Goal: Ask a question

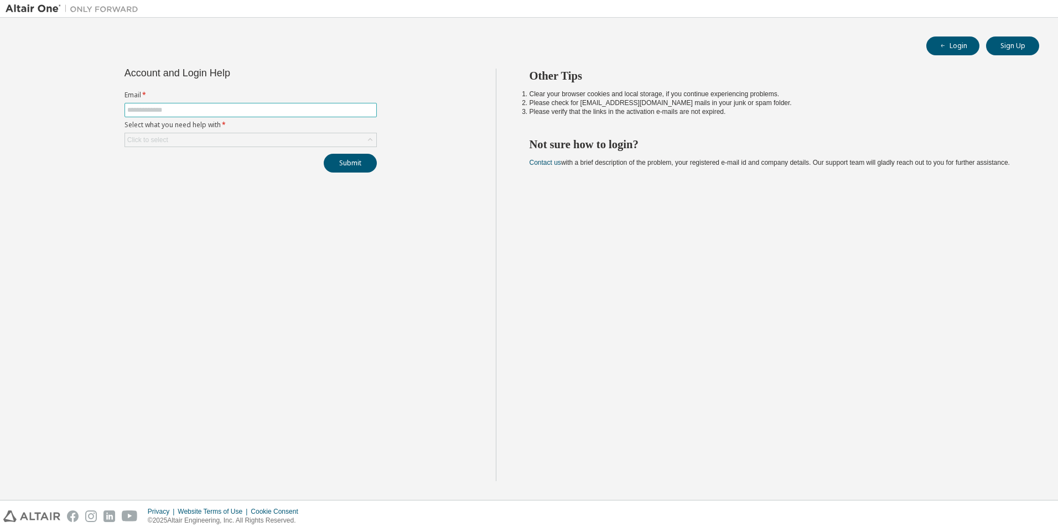
click at [307, 110] on input "text" at bounding box center [250, 110] width 247 height 9
type input "**********"
click at [192, 136] on div "Click to select" at bounding box center [250, 139] width 251 height 13
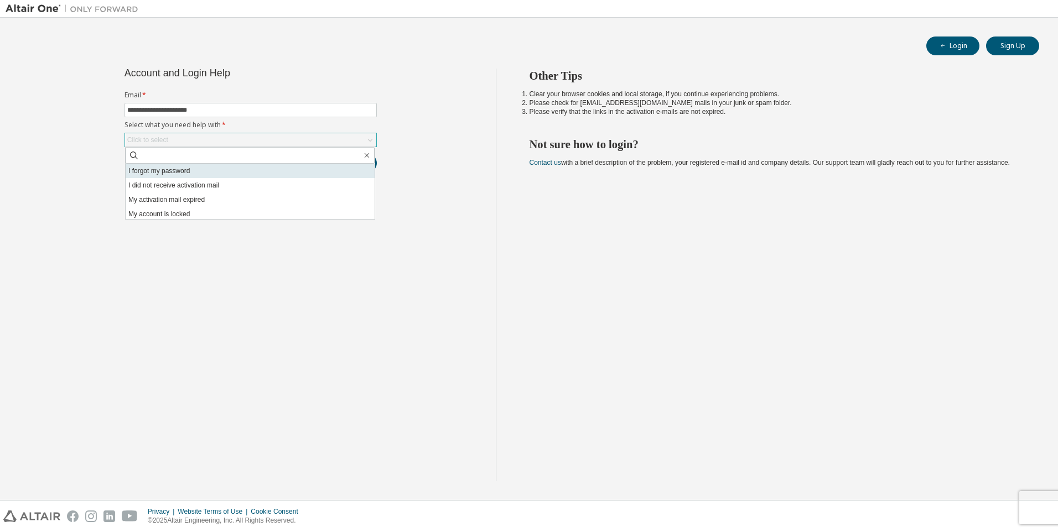
click at [190, 174] on li "I forgot my password" at bounding box center [250, 171] width 249 height 14
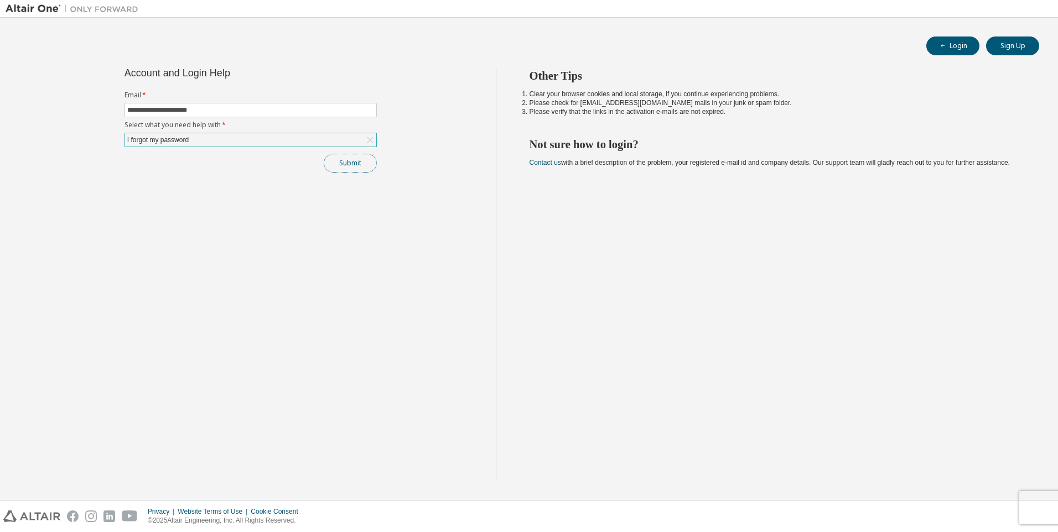
click at [355, 170] on button "Submit" at bounding box center [350, 163] width 53 height 19
click at [1035, 506] on icon "button" at bounding box center [1034, 506] width 7 height 7
click at [288, 139] on div "I forgot my password" at bounding box center [250, 139] width 251 height 13
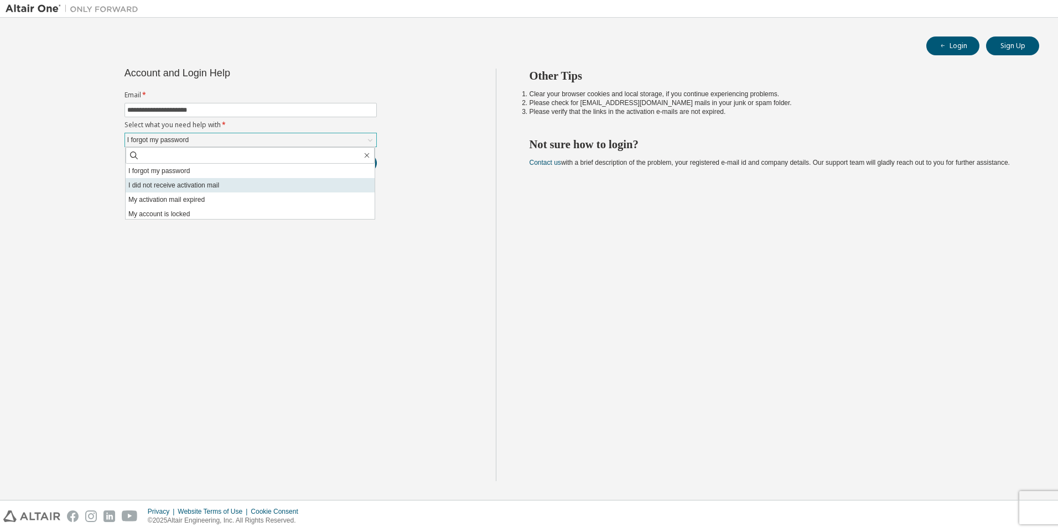
click at [191, 186] on li "I did not receive activation mail" at bounding box center [250, 185] width 249 height 14
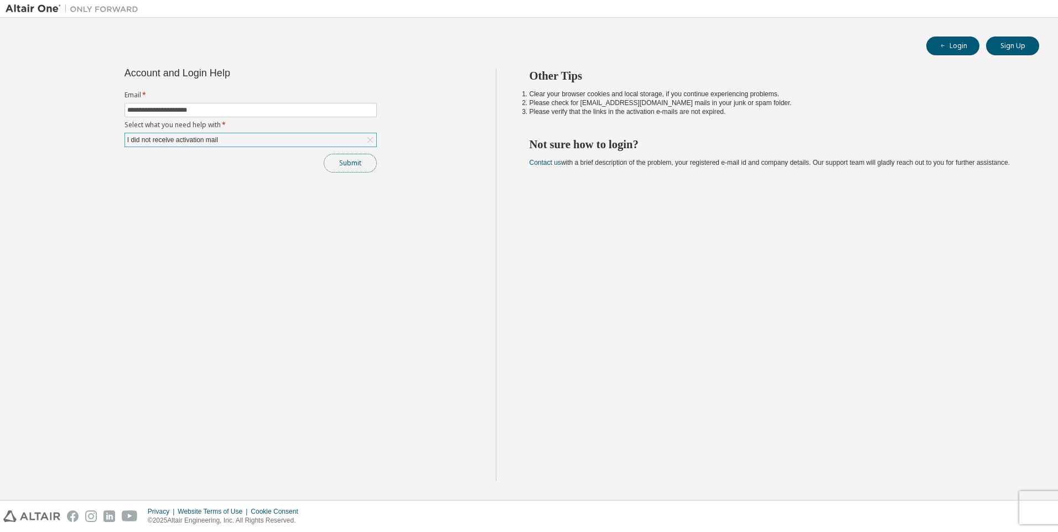
click at [357, 166] on button "Submit" at bounding box center [350, 163] width 53 height 19
click at [179, 144] on div "I did not receive activation mail" at bounding box center [173, 140] width 94 height 12
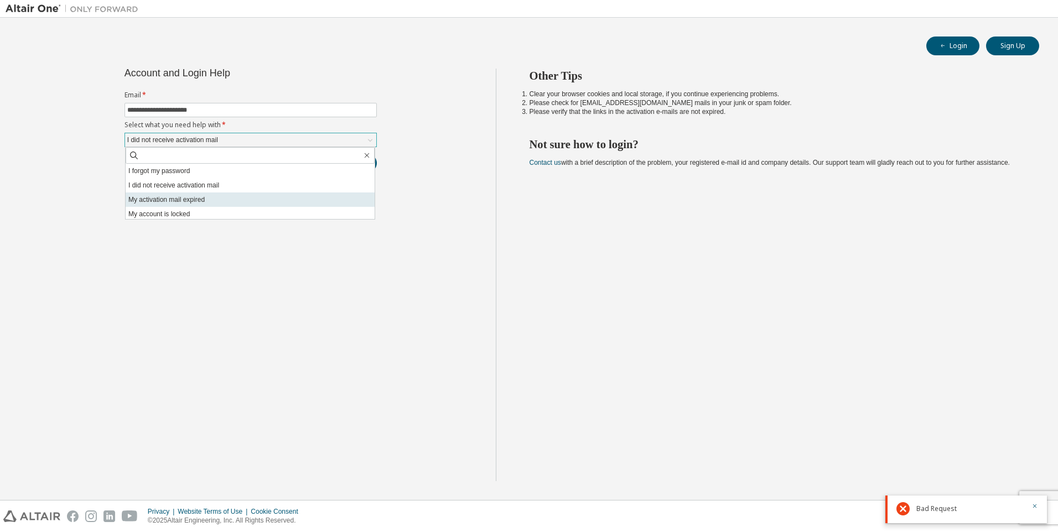
click at [162, 199] on li "My activation mail expired" at bounding box center [250, 200] width 249 height 14
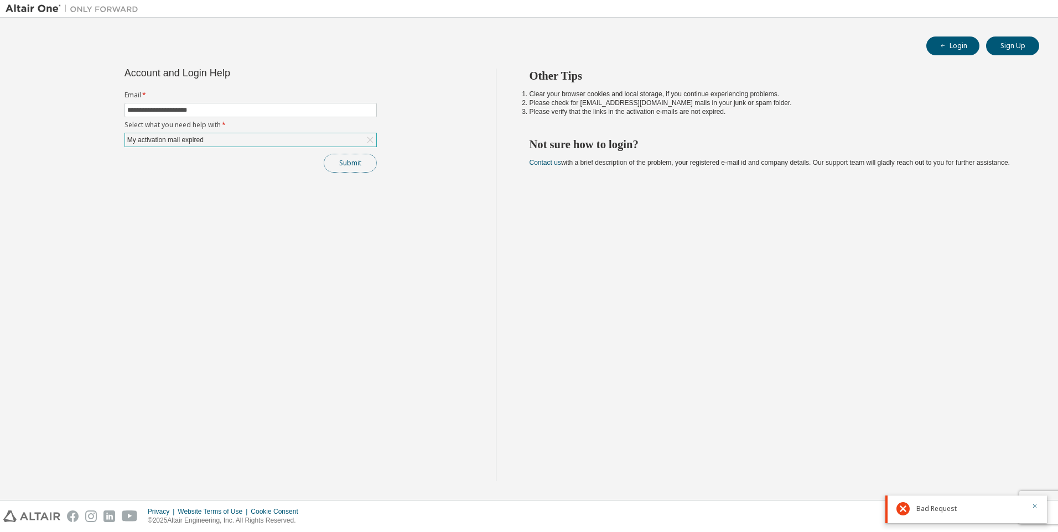
click at [341, 167] on button "Submit" at bounding box center [350, 163] width 53 height 19
click at [780, 258] on div "Other Tips Clear your browser cookies and local storage, if you continue experi…" at bounding box center [774, 275] width 557 height 413
click at [848, 263] on div "Other Tips Clear your browser cookies and local storage, if you continue experi…" at bounding box center [774, 275] width 557 height 413
